Goal: Task Accomplishment & Management: Manage account settings

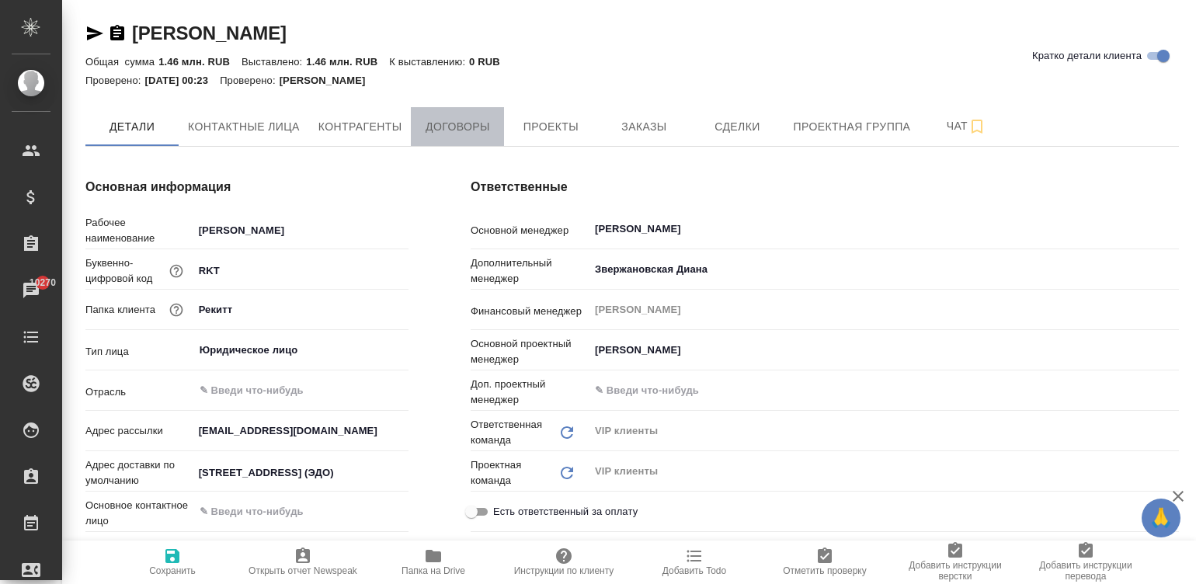
click at [447, 124] on span "Договоры" at bounding box center [457, 126] width 75 height 19
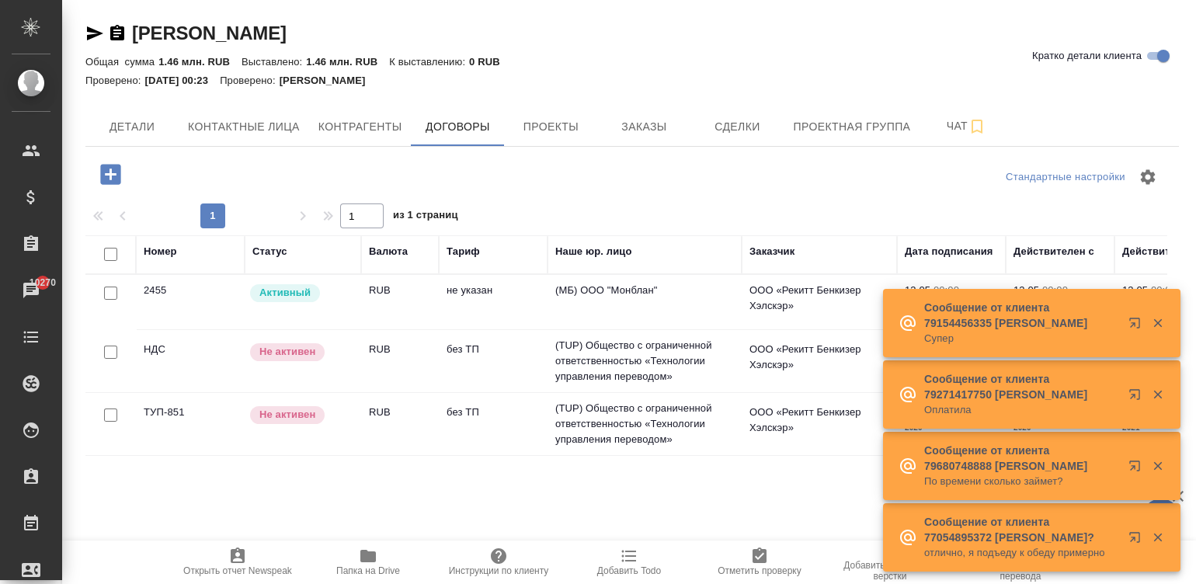
click at [433, 311] on td "RUB" at bounding box center [400, 302] width 78 height 54
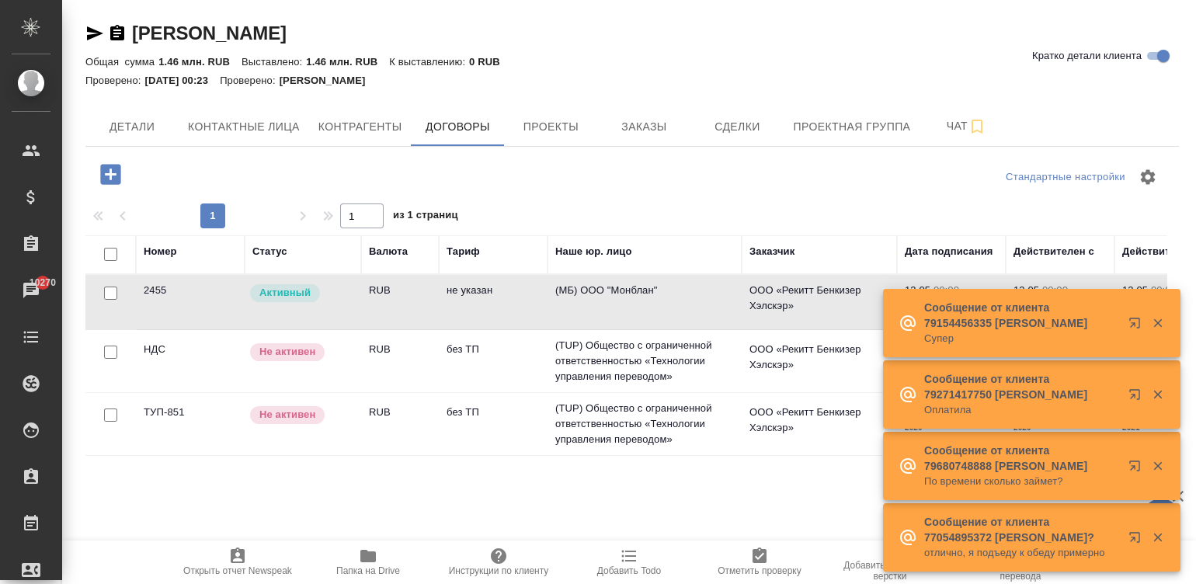
click at [433, 311] on td "RUB" at bounding box center [400, 302] width 78 height 54
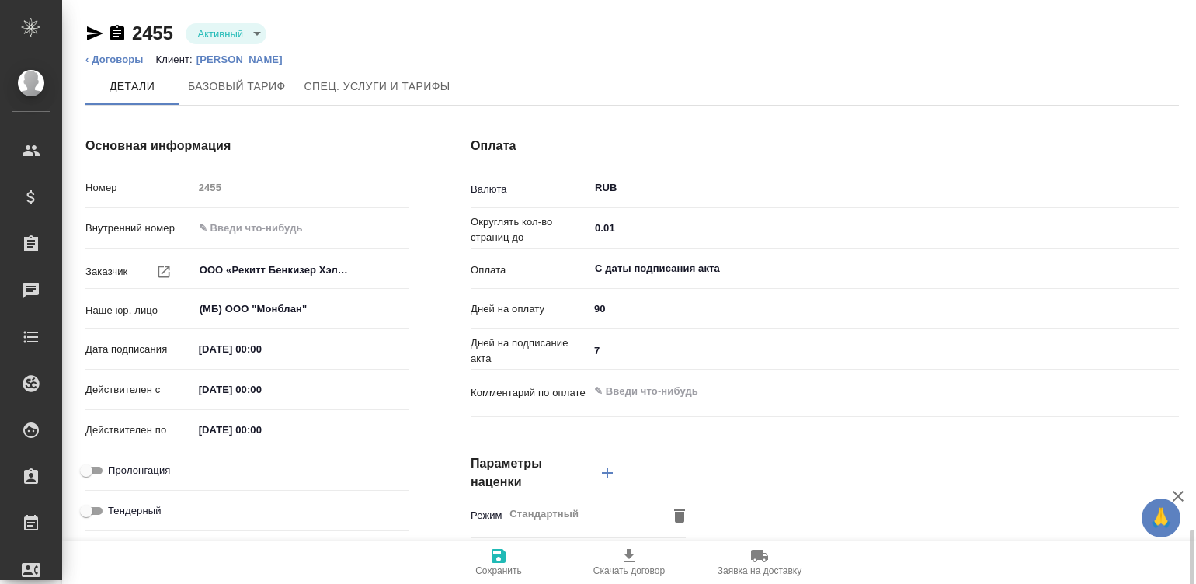
scroll to position [322, 0]
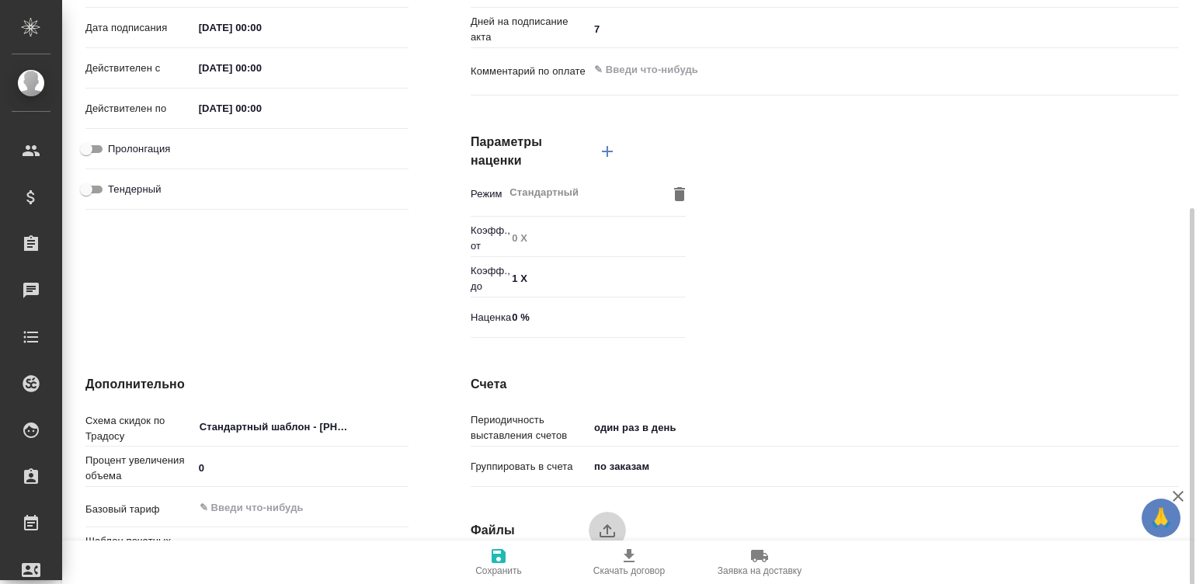
click at [615, 532] on icon "upload" at bounding box center [607, 530] width 19 height 19
click at [0, 0] on input "upload" at bounding box center [0, 0] width 0 height 0
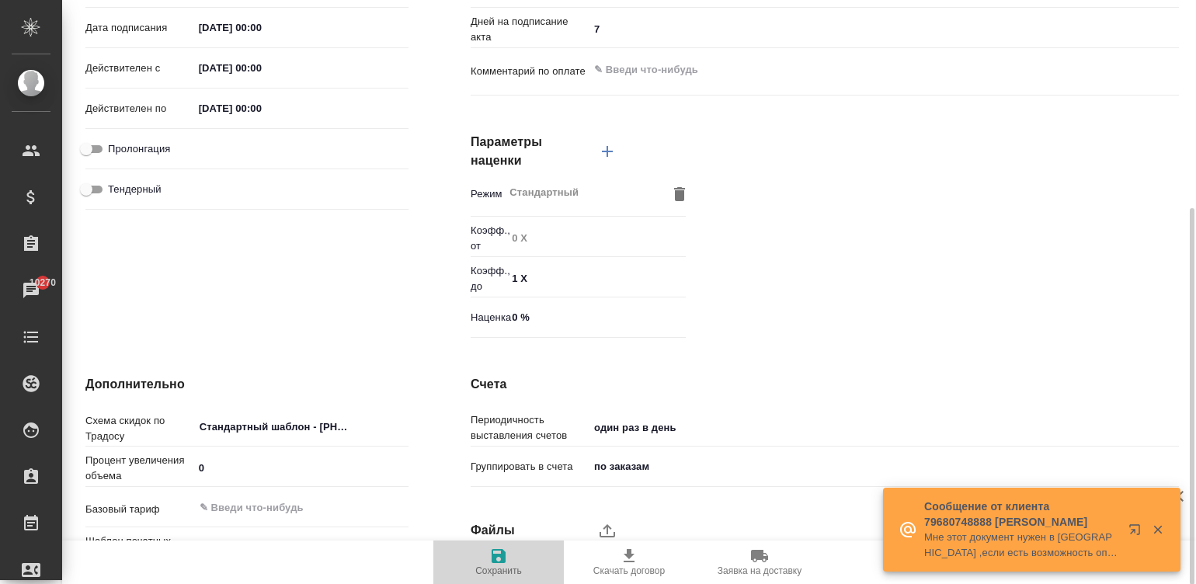
click at [497, 558] on icon "button" at bounding box center [498, 556] width 19 height 19
